Goal: Task Accomplishment & Management: Manage account settings

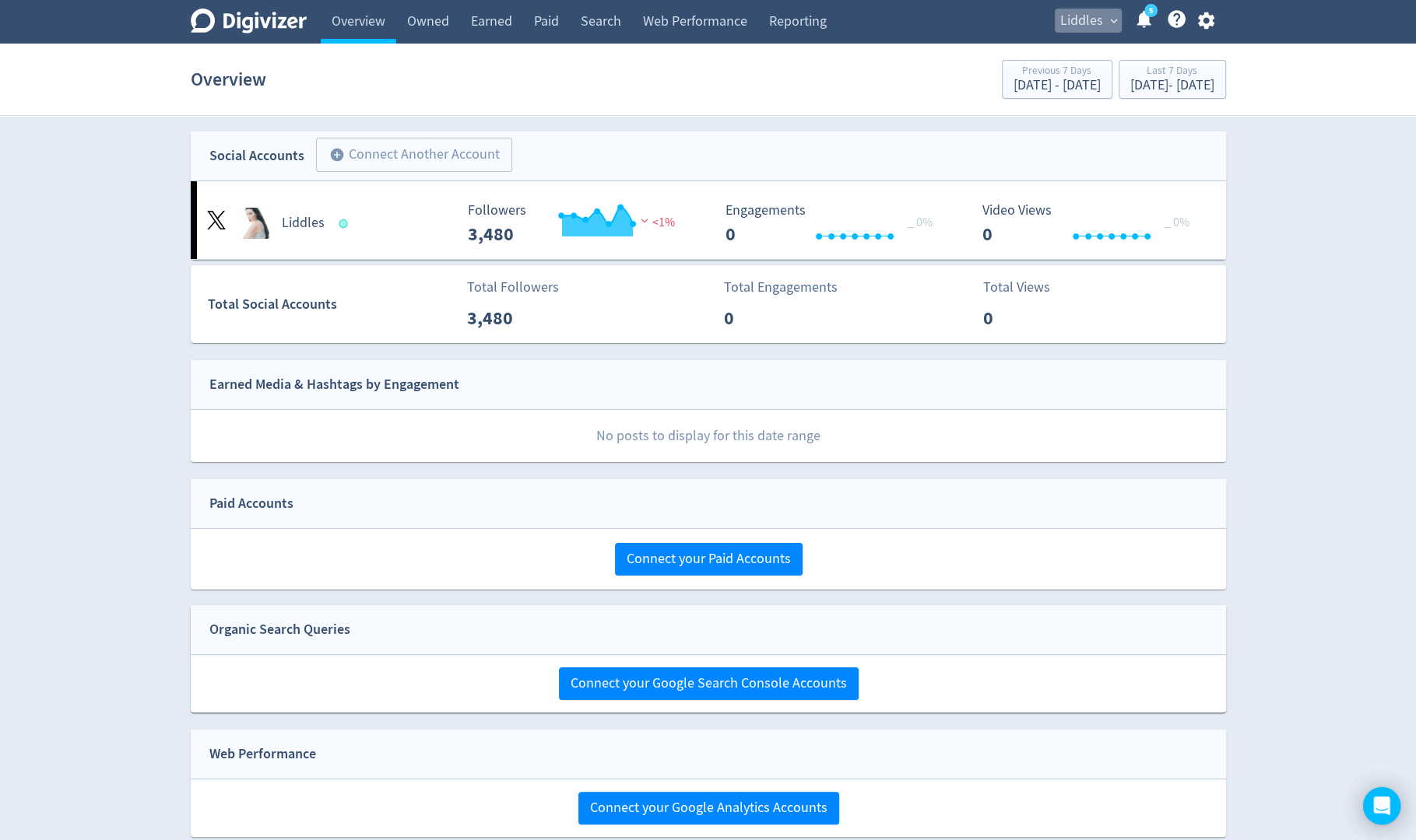
click at [1108, 25] on span "expand_more" at bounding box center [1113, 21] width 14 height 14
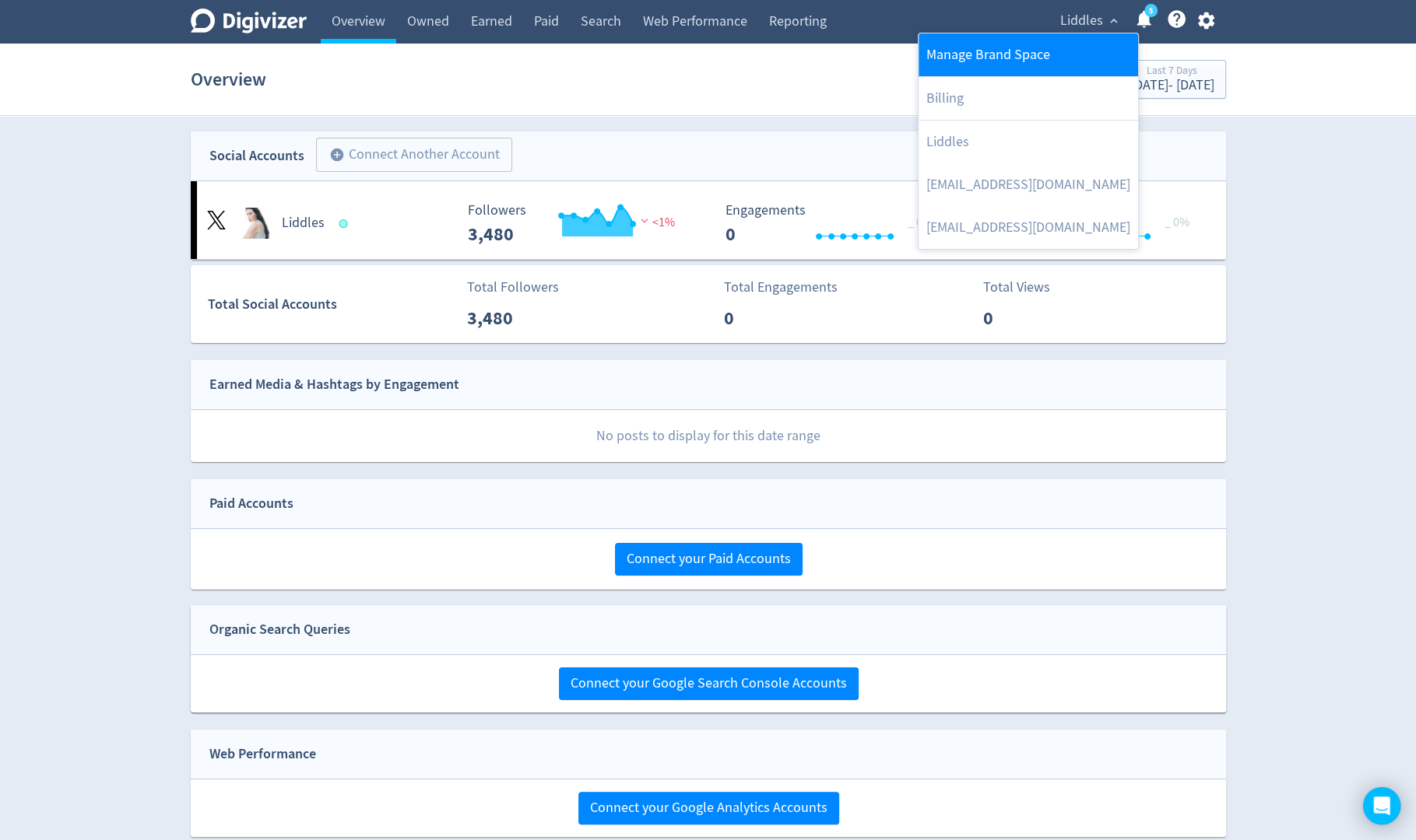
click at [1062, 67] on link "Manage Brand Space" at bounding box center [1028, 55] width 219 height 43
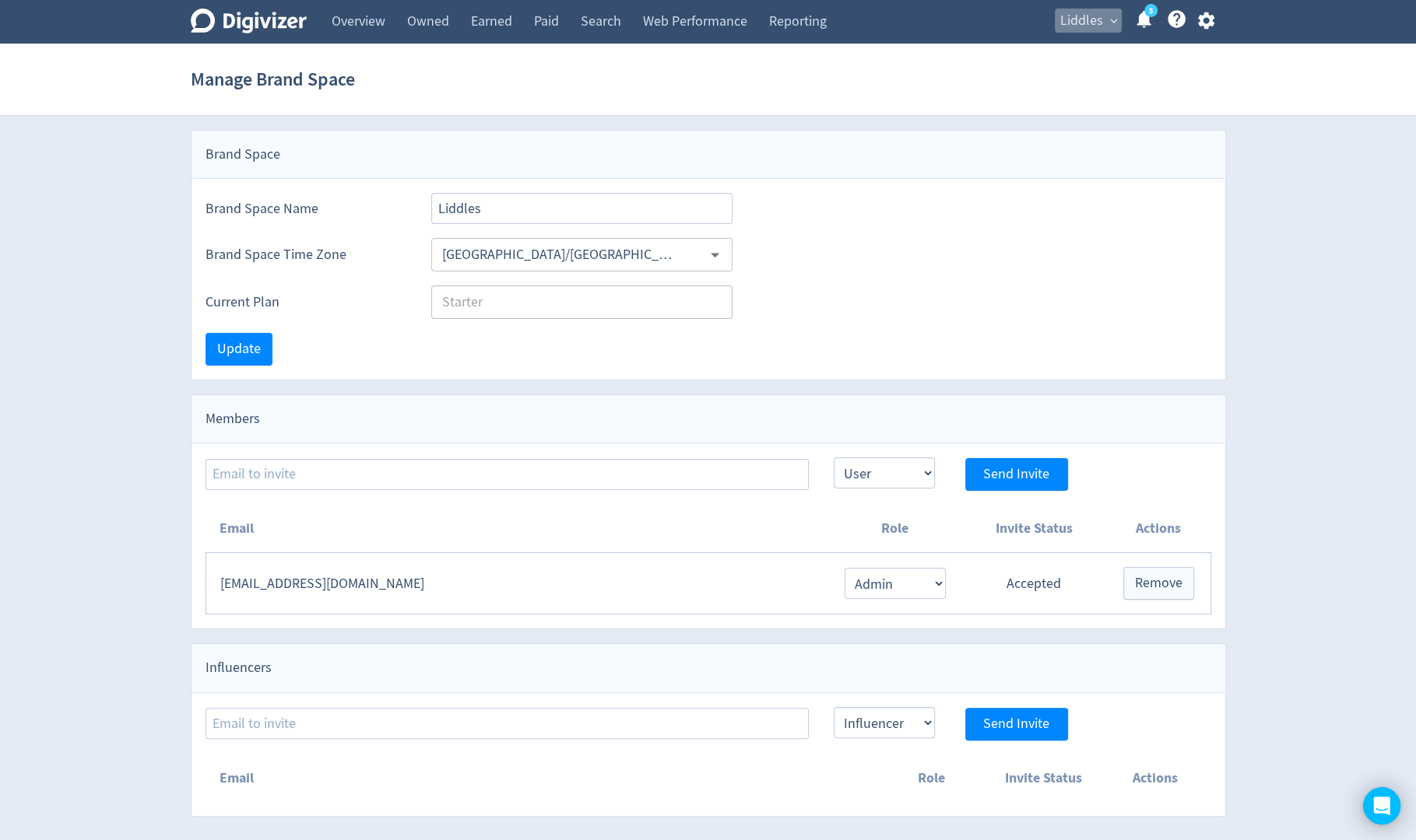
click at [1071, 25] on span "Liddles" at bounding box center [1081, 21] width 43 height 25
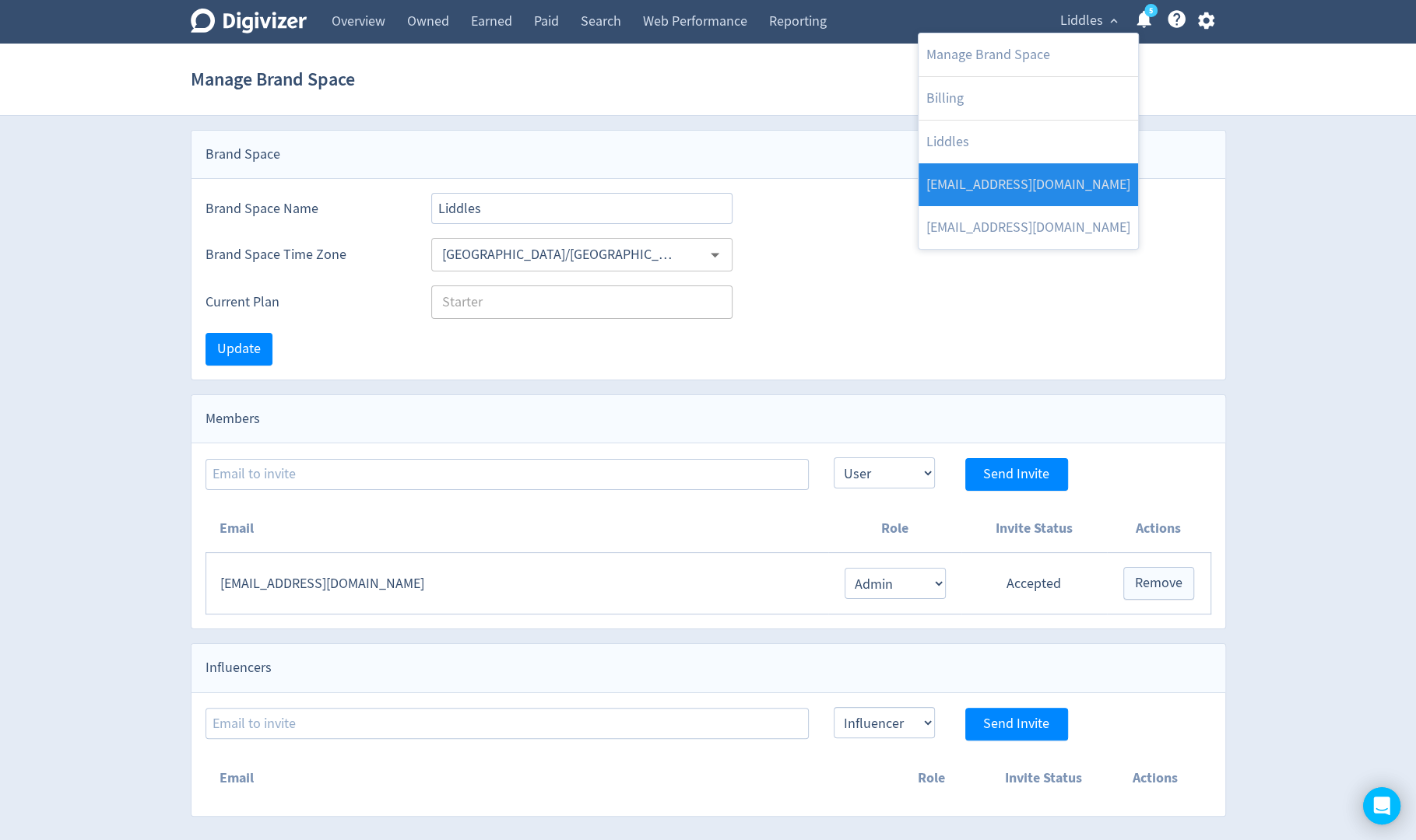
click at [1059, 168] on link "[EMAIL_ADDRESS][DOMAIN_NAME]" at bounding box center [1028, 185] width 219 height 43
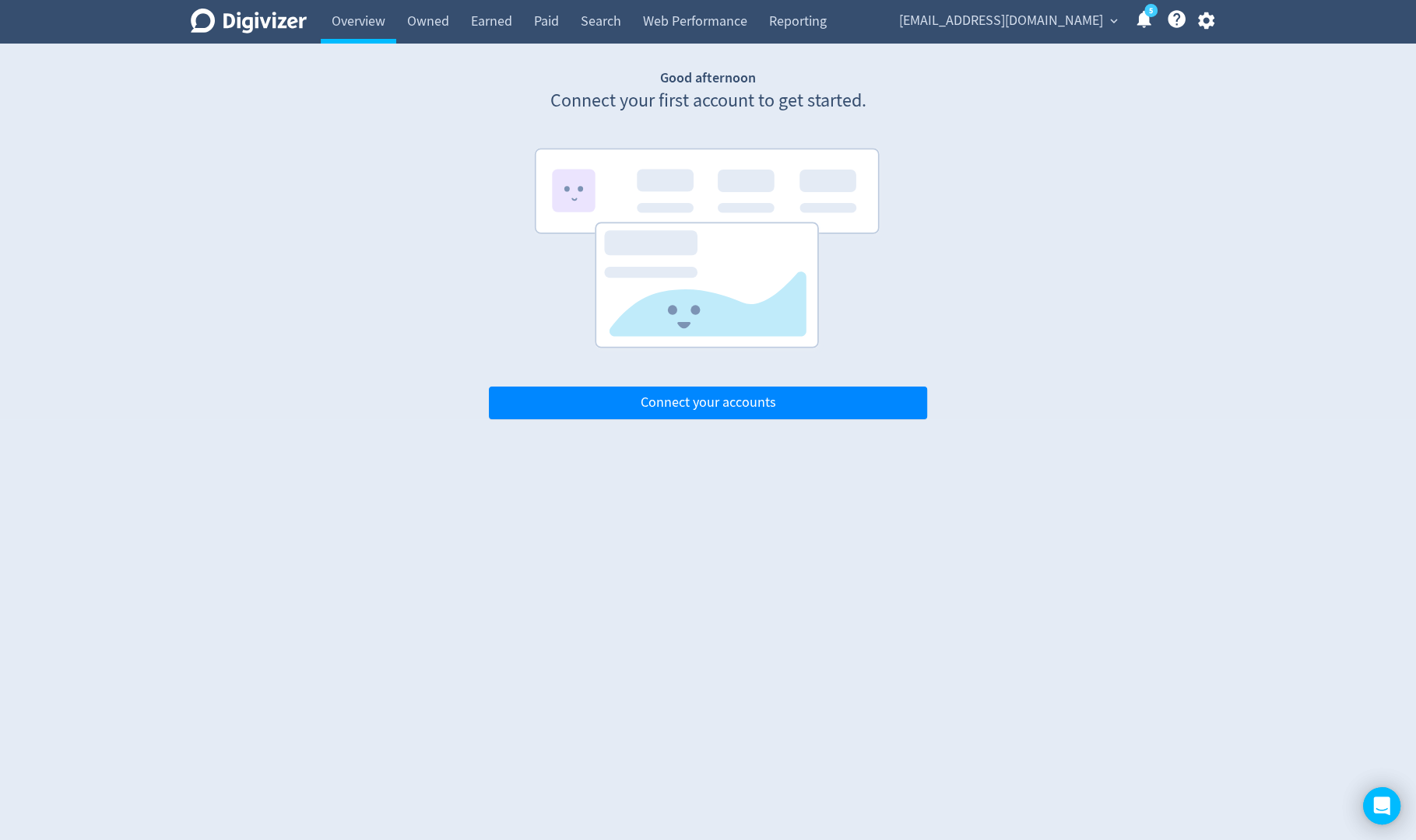
click at [1064, 21] on span "[EMAIL_ADDRESS][DOMAIN_NAME]" at bounding box center [1001, 21] width 204 height 25
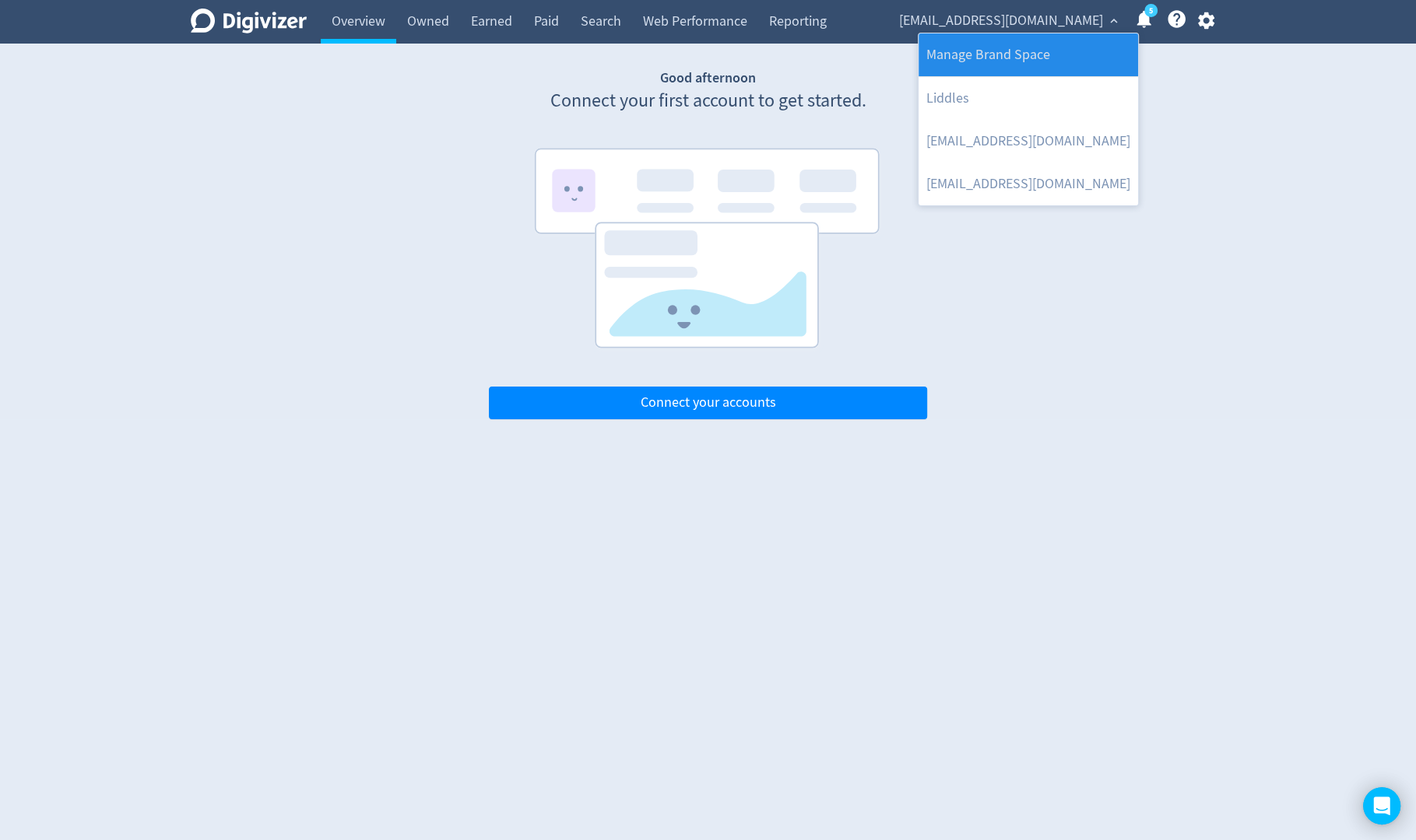
click at [1059, 51] on link "Manage Brand Space" at bounding box center [1028, 55] width 219 height 43
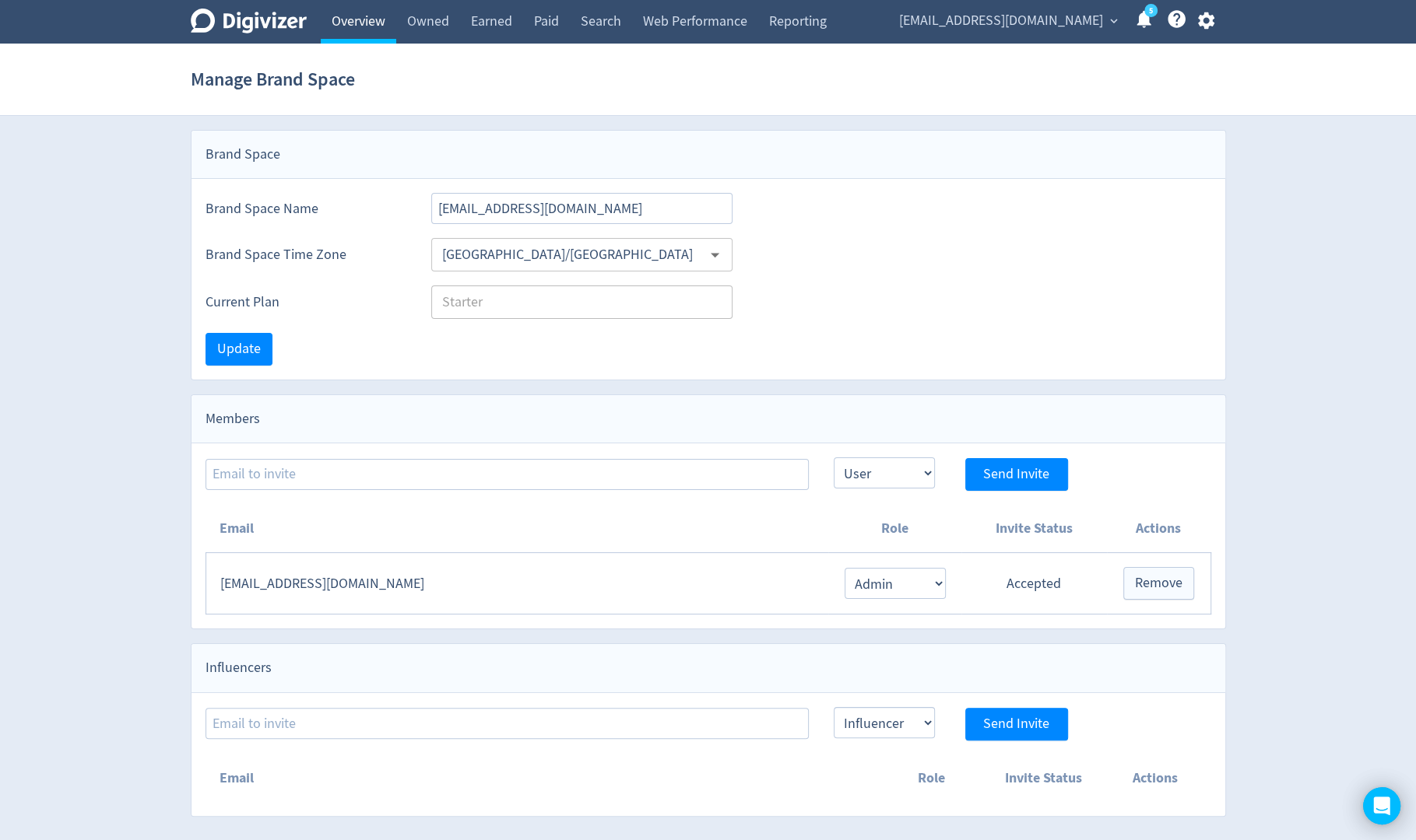
click at [362, 31] on link "Overview" at bounding box center [358, 22] width 76 height 44
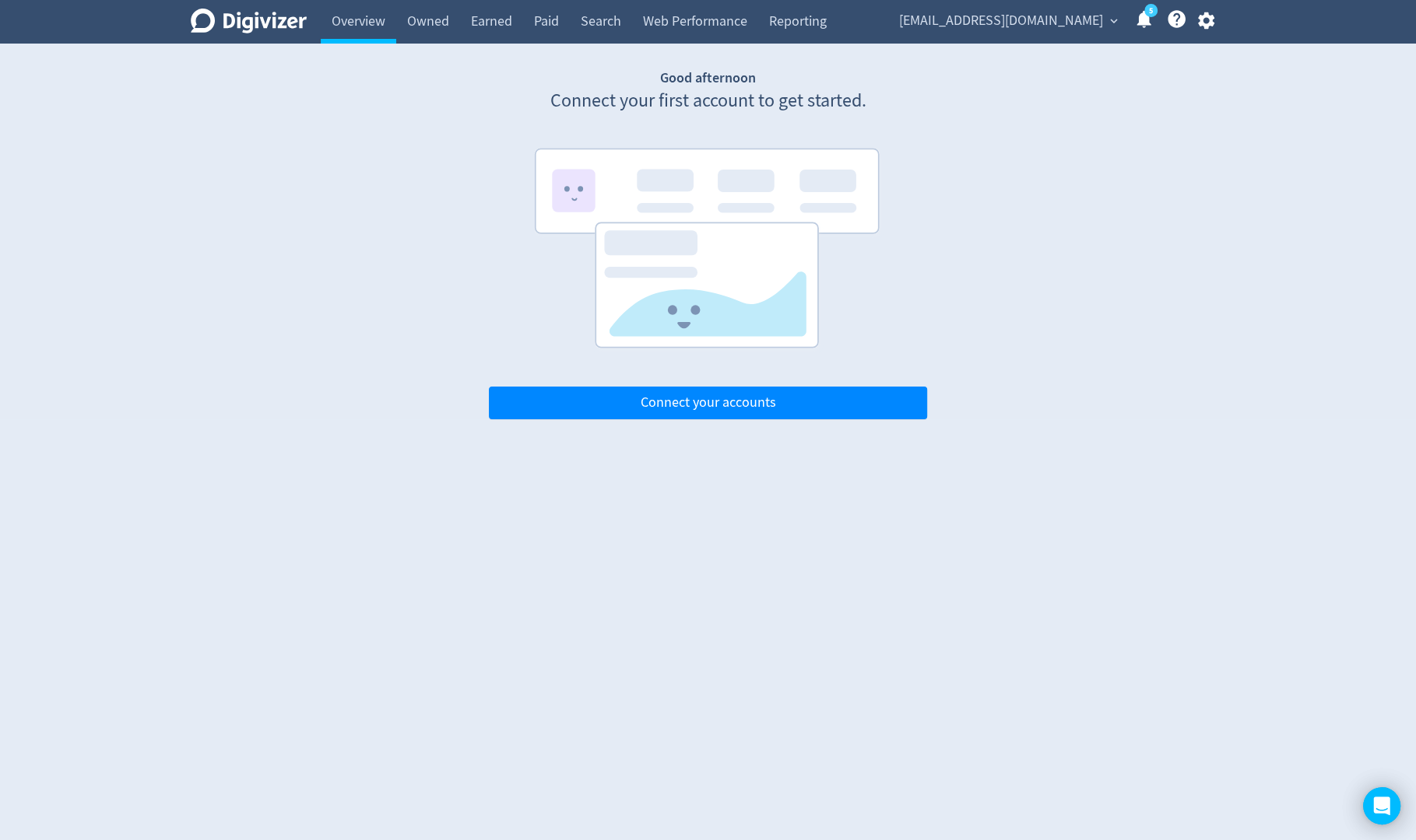
click at [1207, 27] on icon "button" at bounding box center [1205, 21] width 16 height 17
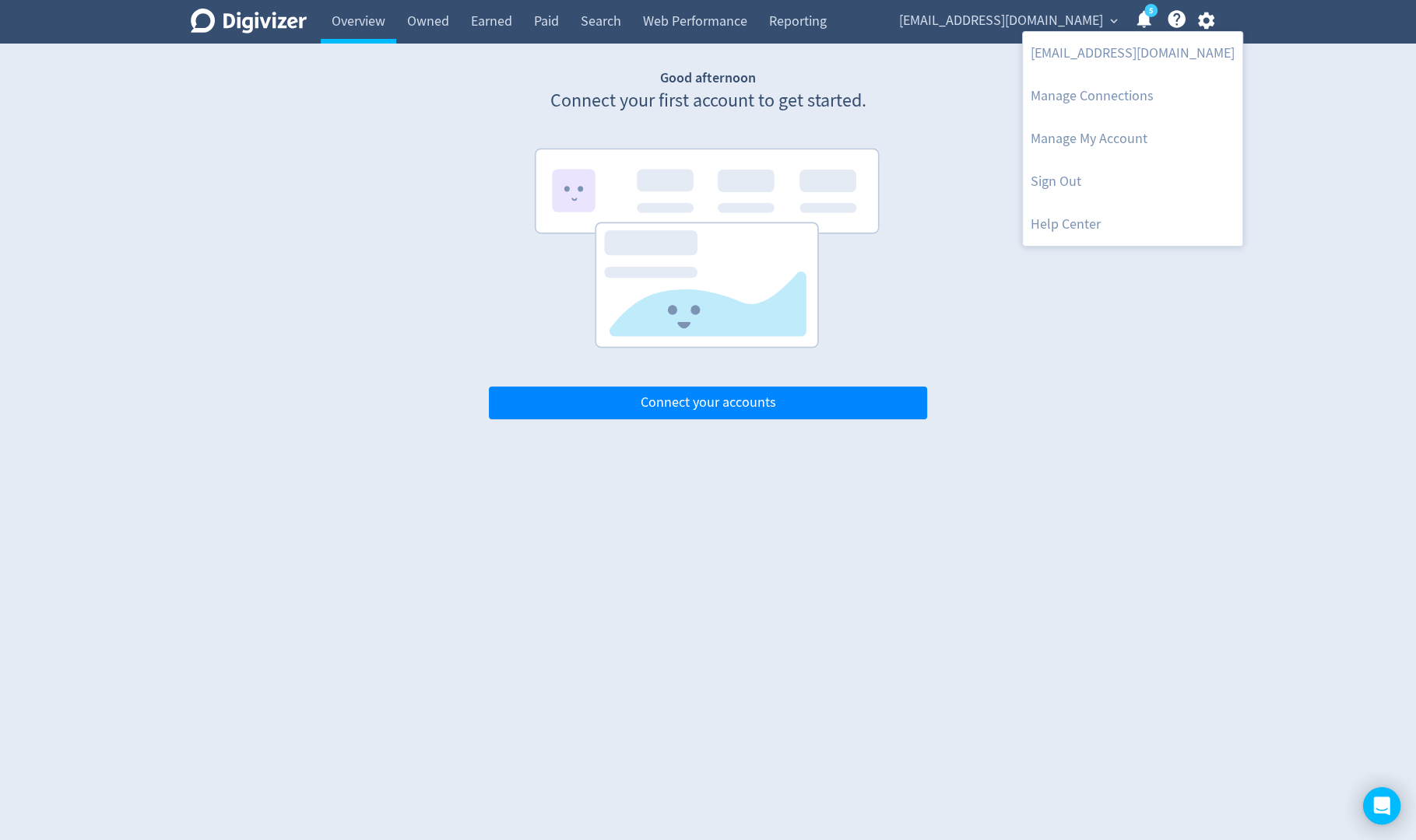
click at [1055, 345] on div at bounding box center [708, 420] width 1416 height 840
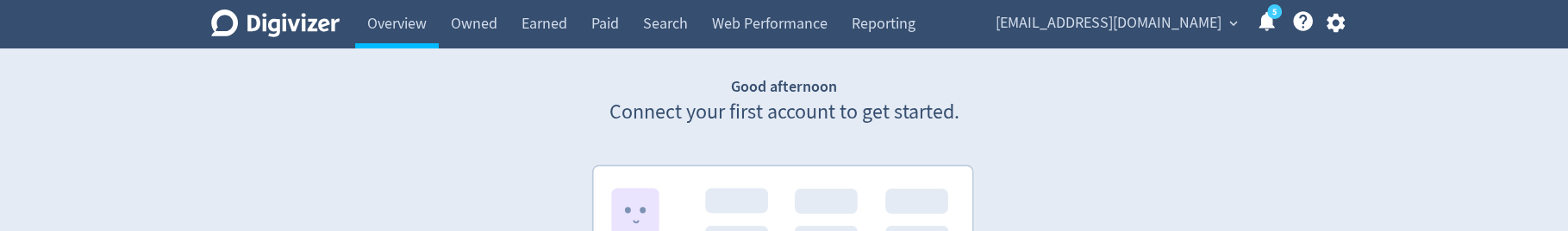
click at [1228, 22] on span "expand_more" at bounding box center [1233, 23] width 16 height 16
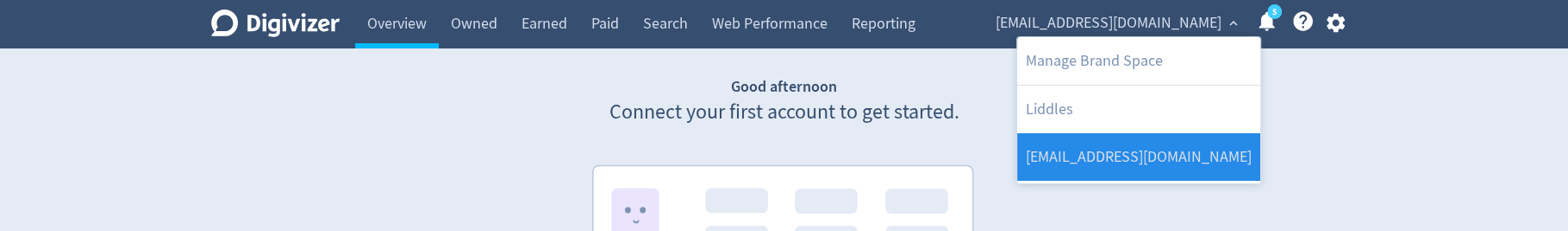
click at [1155, 161] on link "[EMAIL_ADDRESS][DOMAIN_NAME]" at bounding box center [1139, 156] width 243 height 48
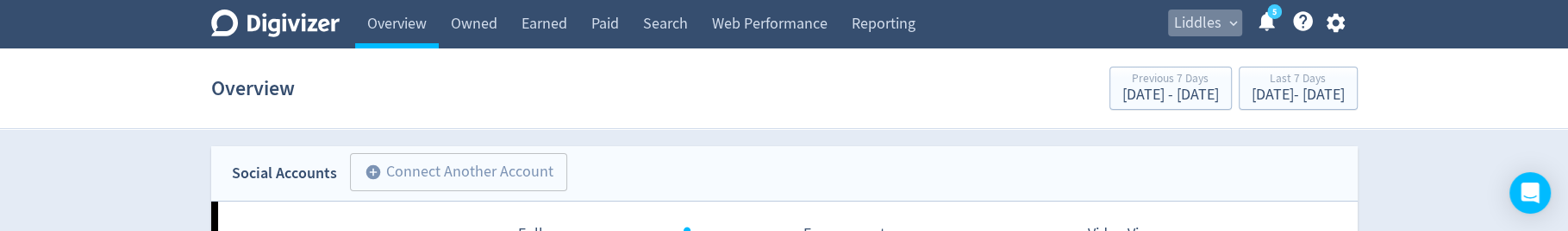
click at [1189, 23] on span "Liddles" at bounding box center [1197, 23] width 48 height 28
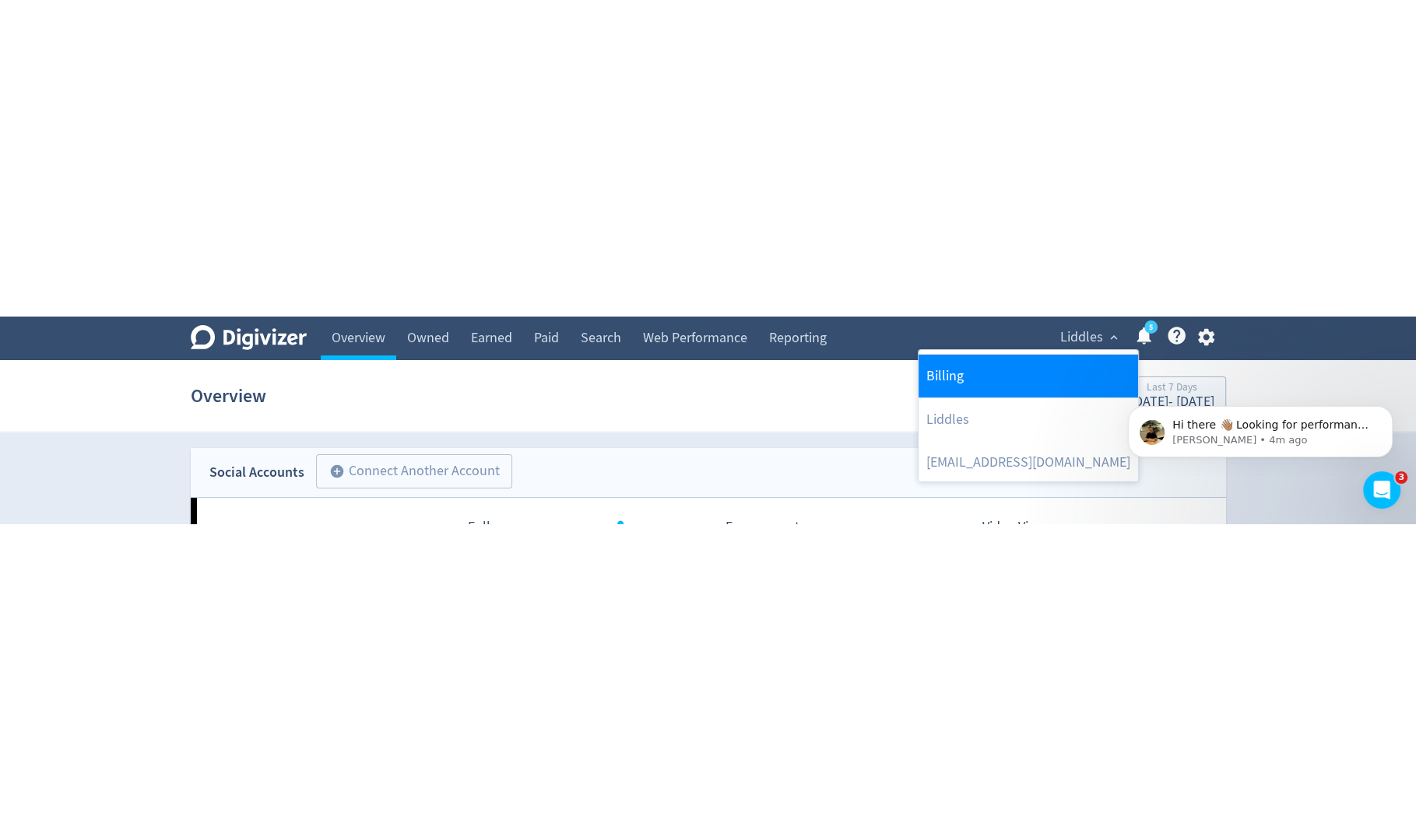
scroll to position [39, 0]
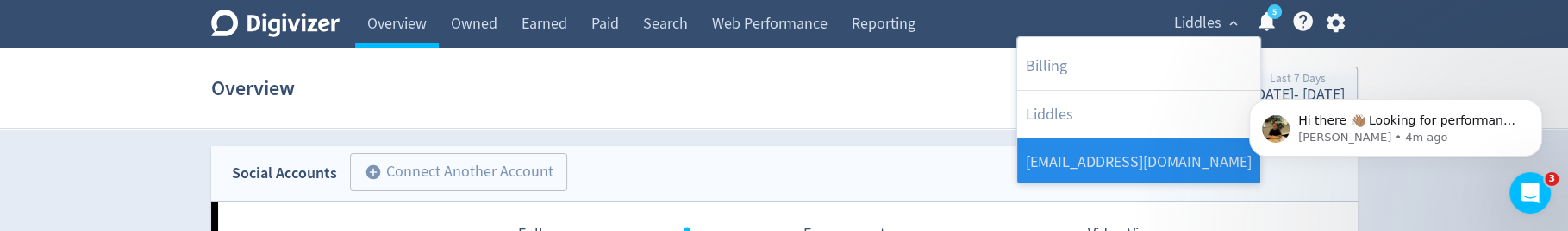
click at [1155, 152] on link "[EMAIL_ADDRESS][DOMAIN_NAME]" at bounding box center [1139, 162] width 243 height 48
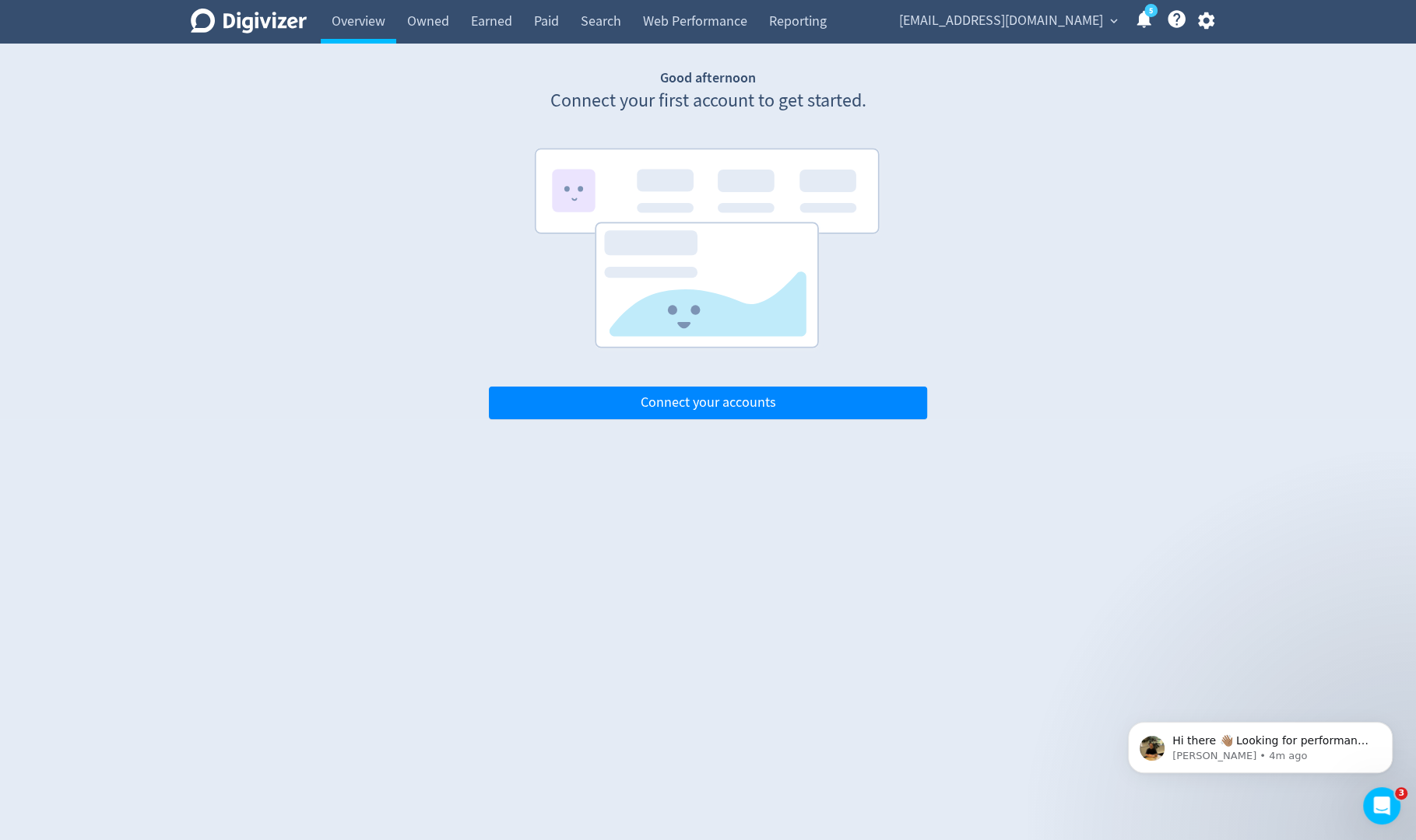
click at [1090, 22] on span "[EMAIL_ADDRESS][DOMAIN_NAME]" at bounding box center [1001, 21] width 204 height 25
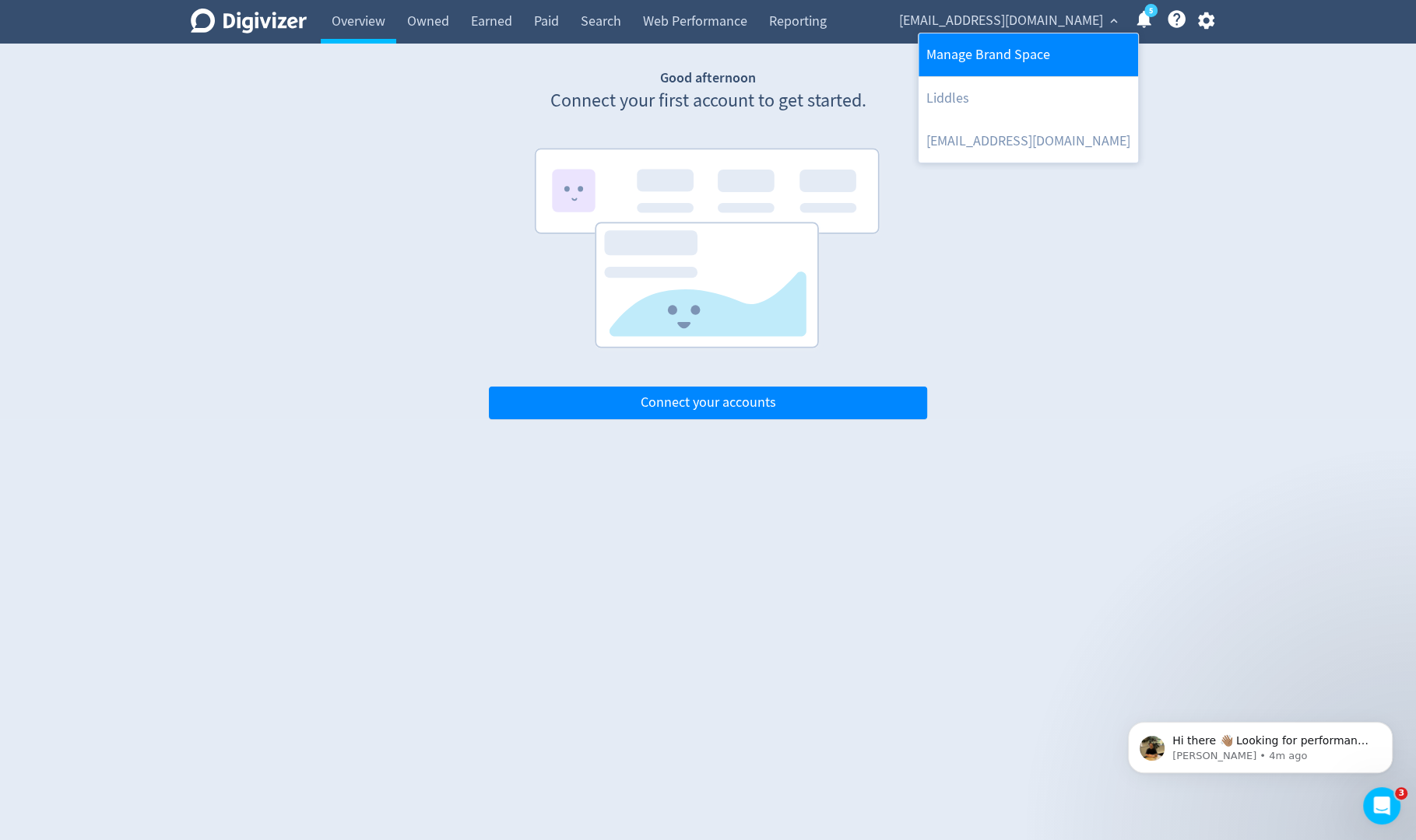
click at [1057, 56] on link "Manage Brand Space" at bounding box center [1028, 55] width 219 height 43
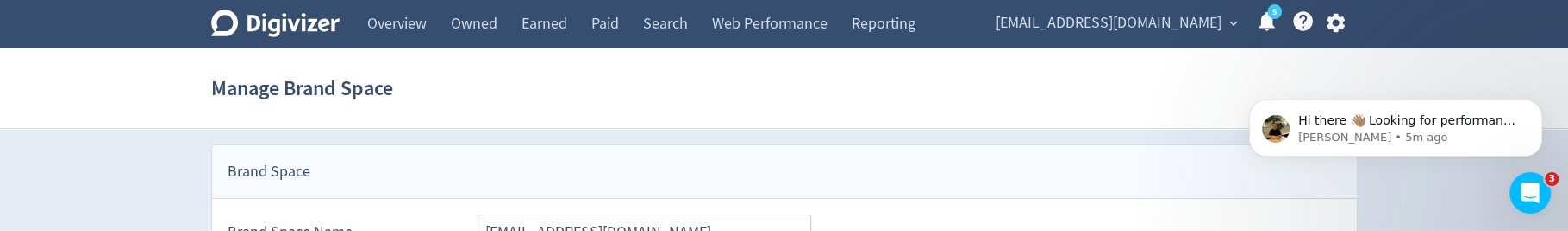
click at [1165, 19] on span "[EMAIL_ADDRESS][DOMAIN_NAME]" at bounding box center [1109, 23] width 226 height 28
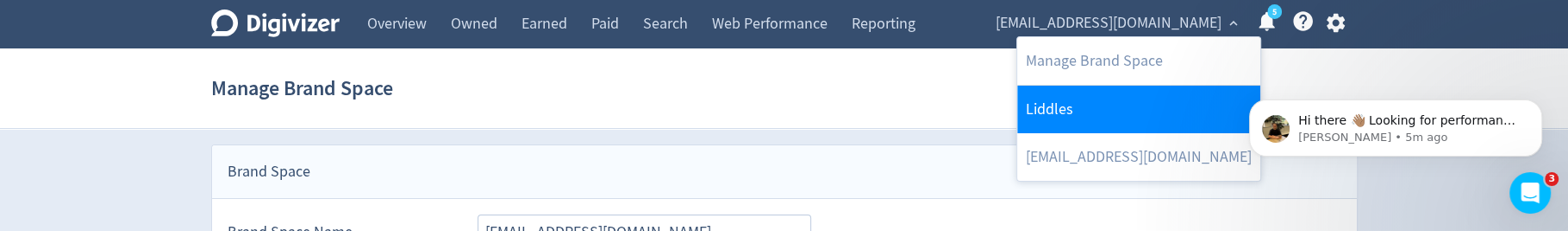
click at [1115, 92] on link "Liddles" at bounding box center [1139, 108] width 243 height 48
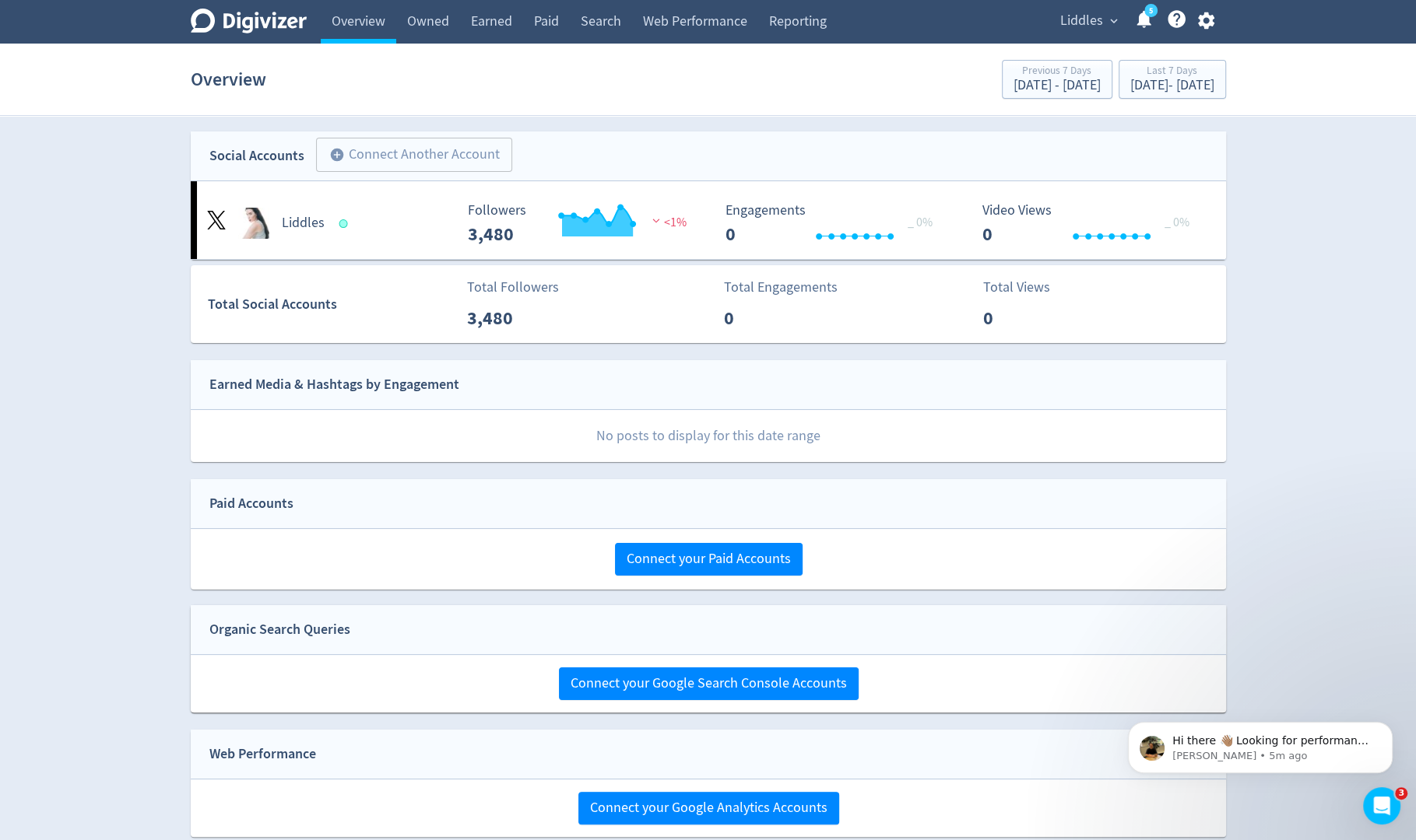
click at [1208, 21] on icon "button" at bounding box center [1205, 20] width 21 height 21
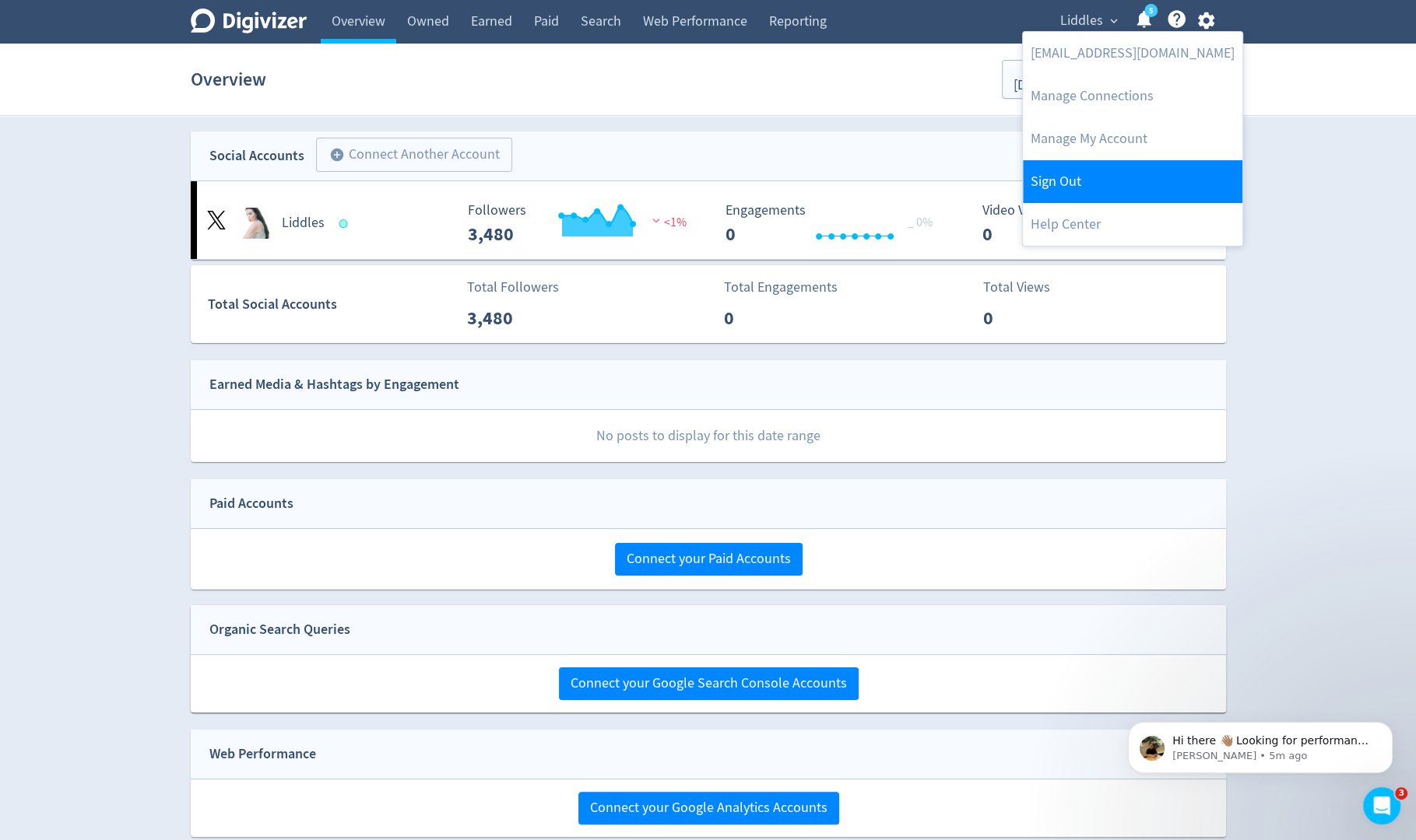
click at [1110, 174] on link "Sign Out" at bounding box center [1132, 181] width 219 height 43
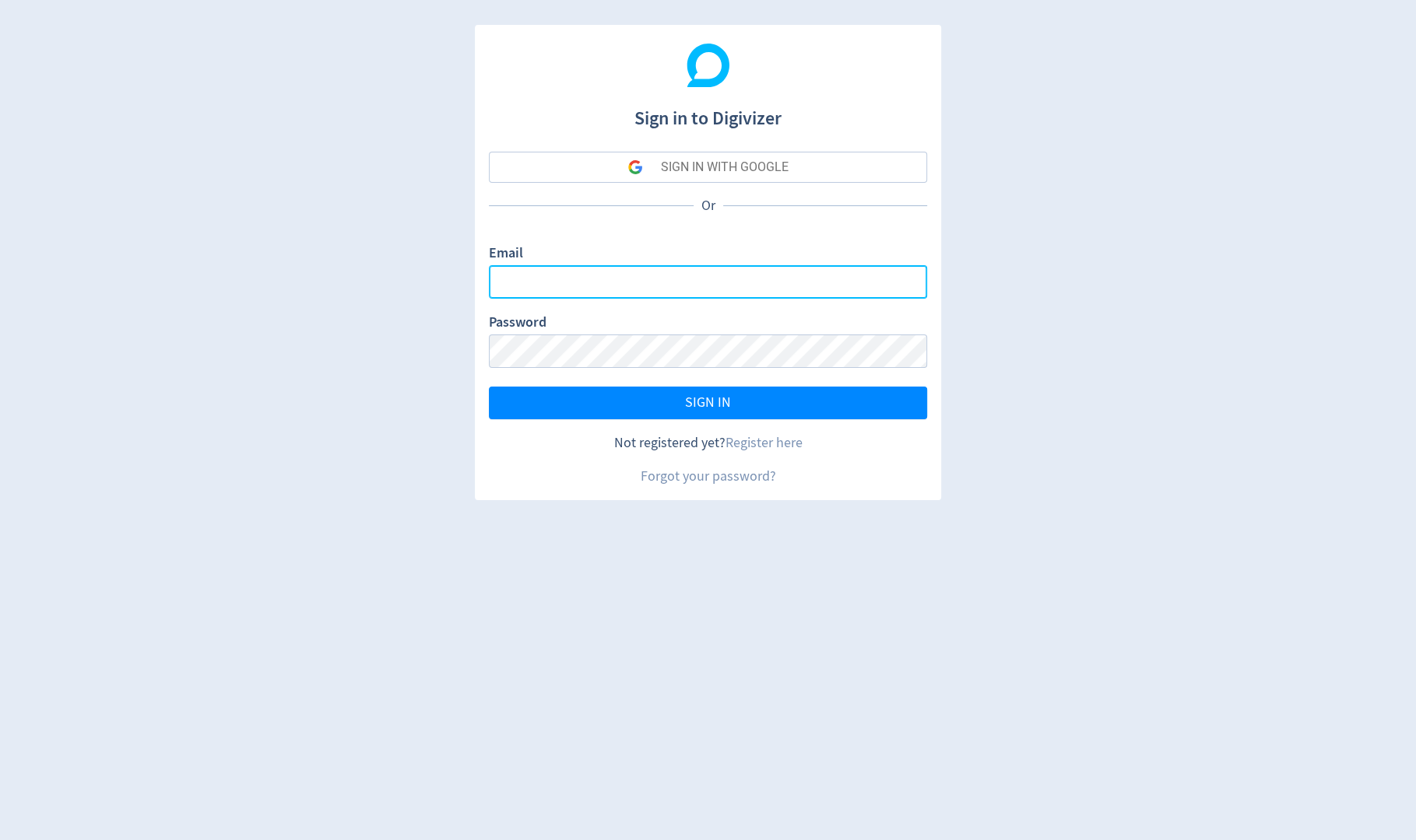
type input "sanjita.shah@digivizer.com"
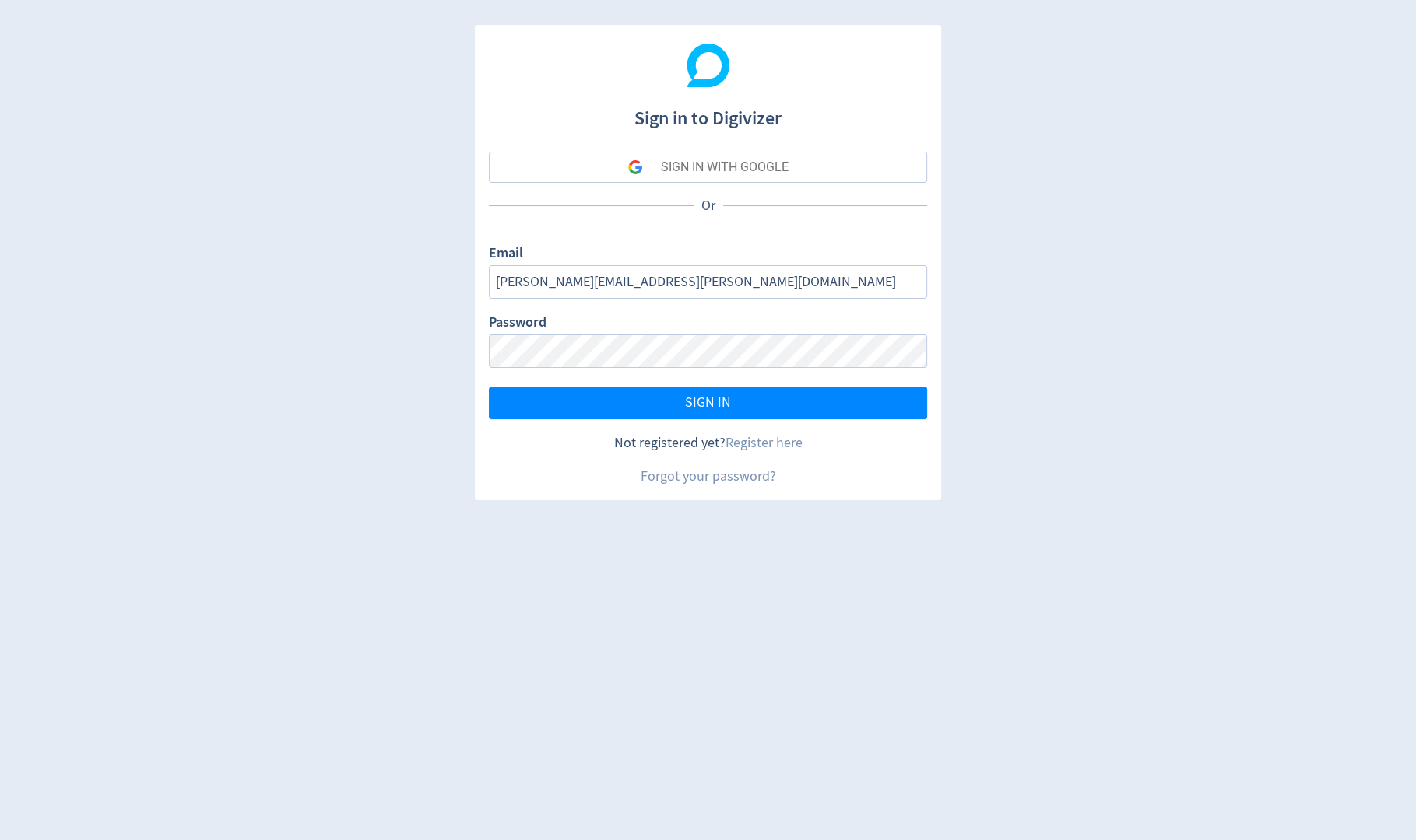
click at [833, 170] on button "SIGN IN WITH GOOGLE" at bounding box center [708, 167] width 438 height 31
